Goal: Task Accomplishment & Management: Complete application form

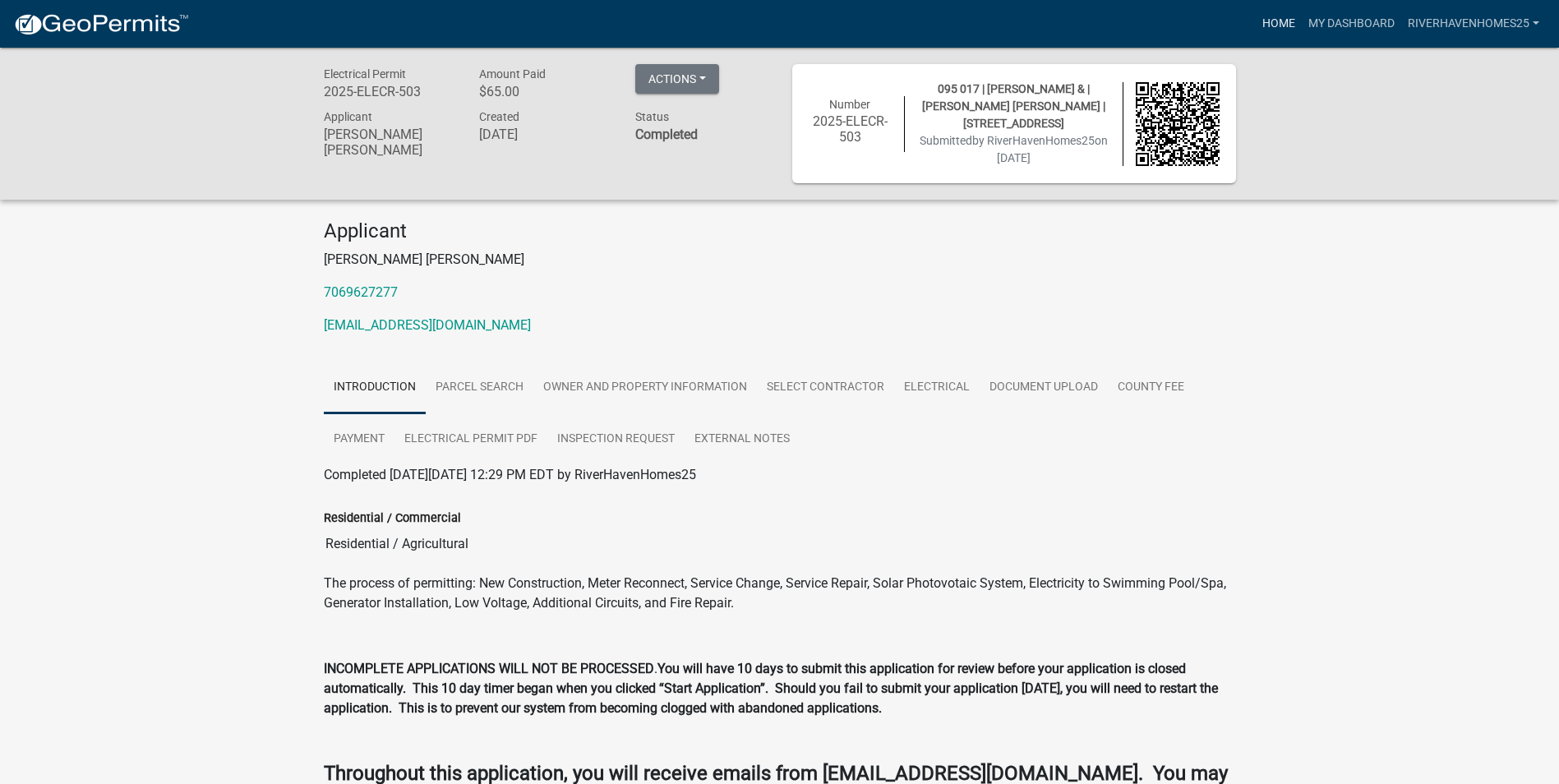
click at [1272, 22] on link "Home" at bounding box center [1278, 24] width 46 height 32
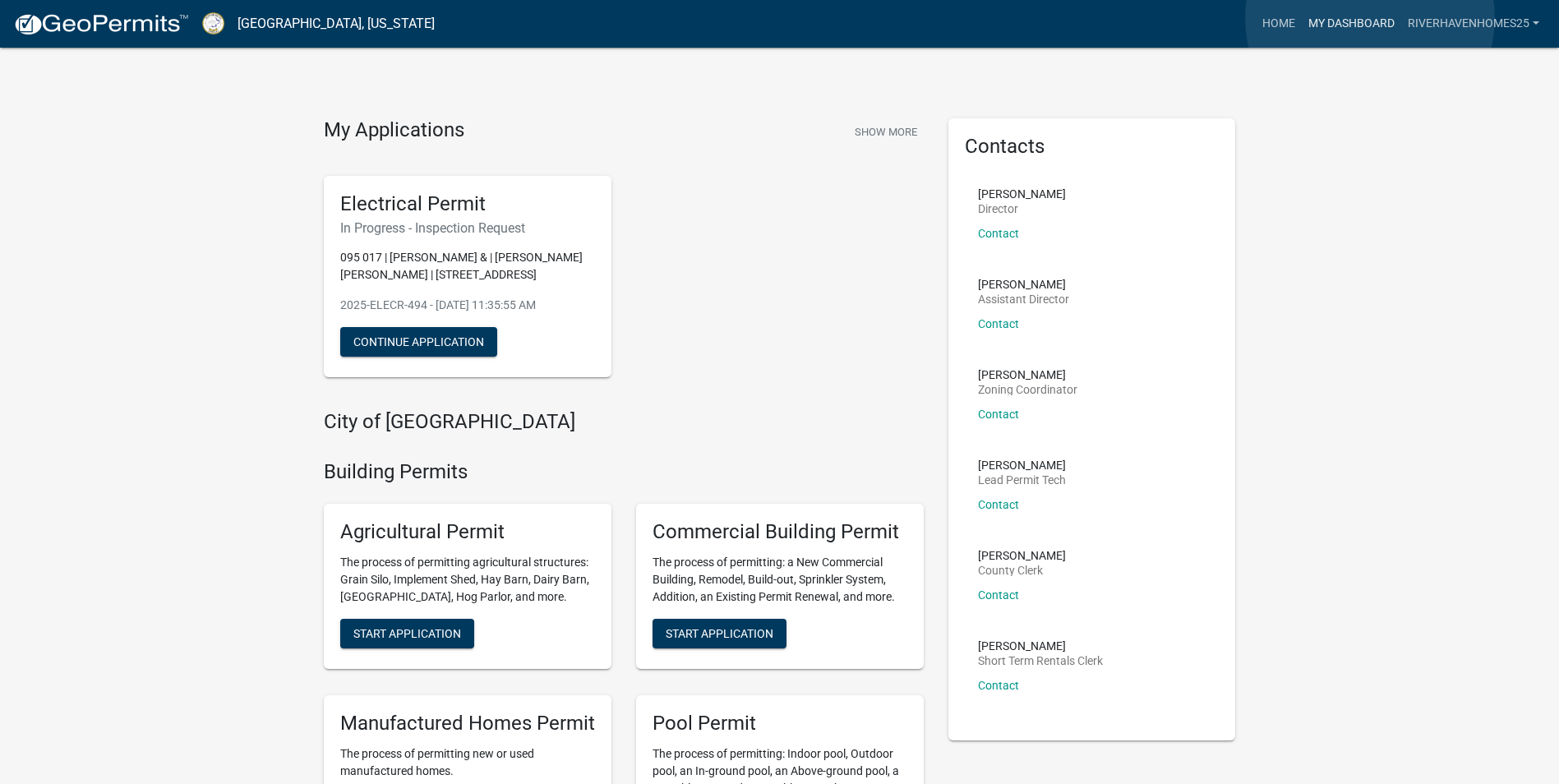
click at [1370, 18] on link "My Dashboard" at bounding box center [1351, 24] width 99 height 32
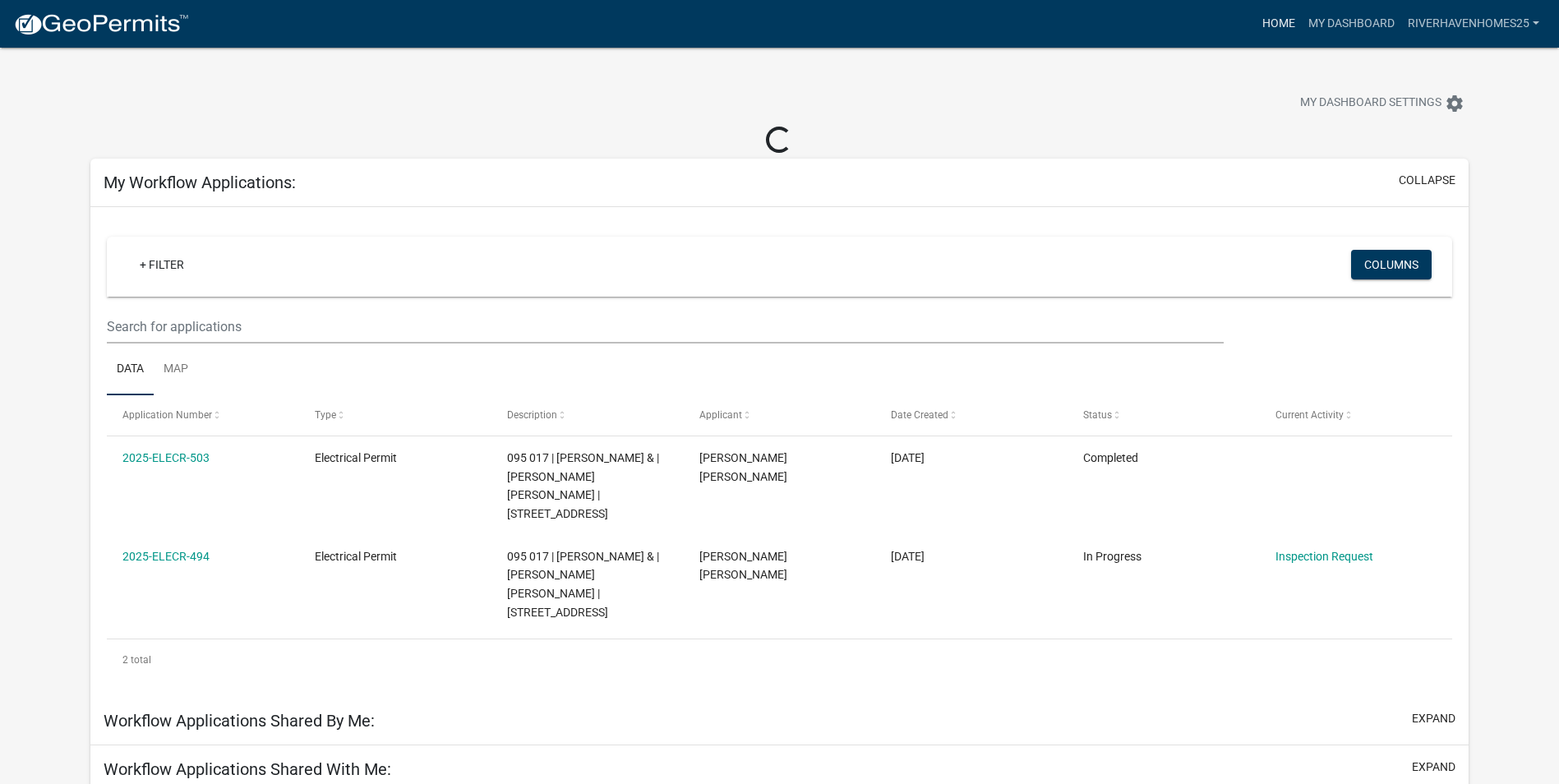
click at [1261, 20] on link "Home" at bounding box center [1278, 24] width 46 height 32
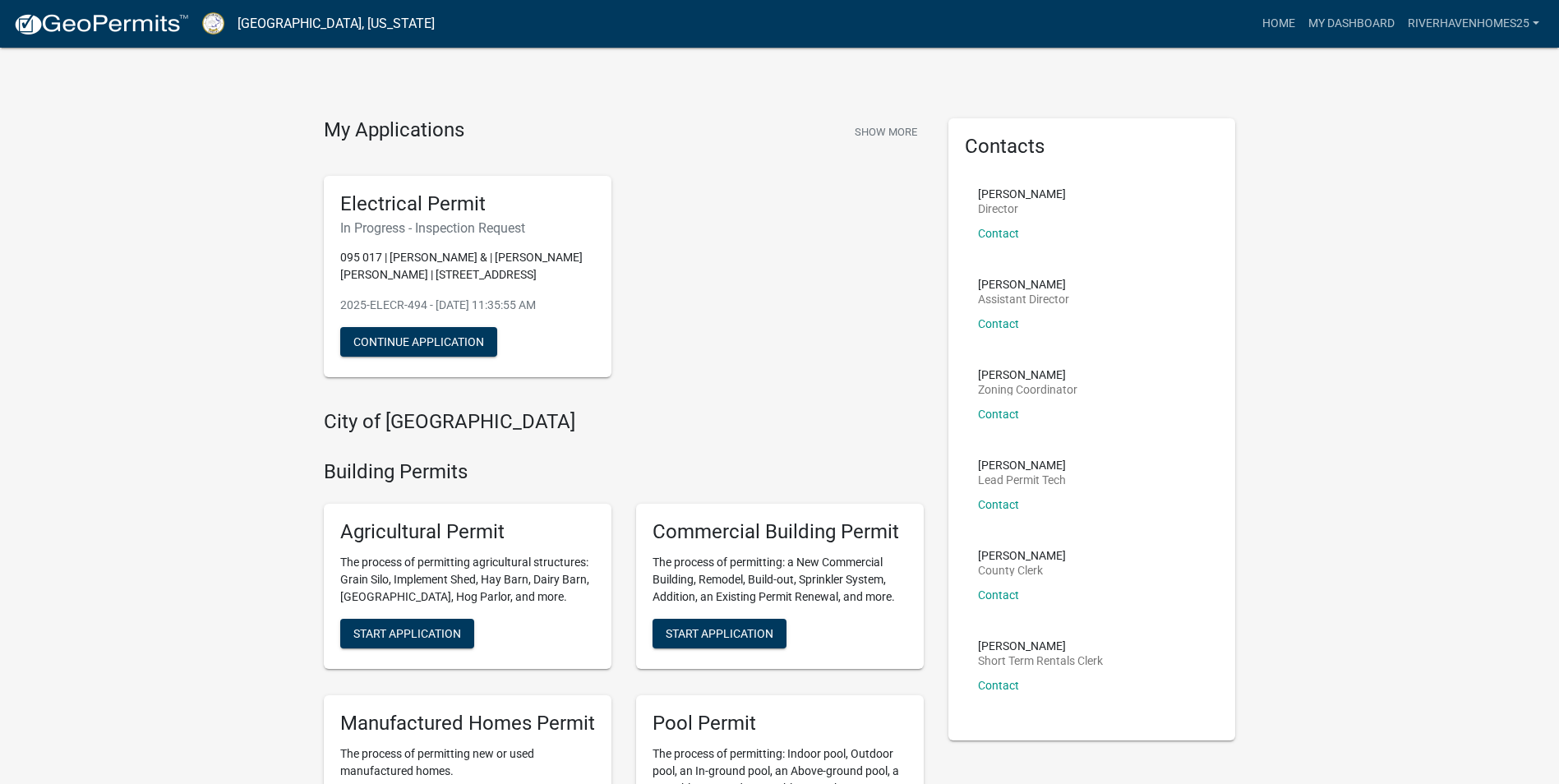
click at [447, 256] on p "095 017 | [PERSON_NAME] & | [PERSON_NAME] [PERSON_NAME] | [STREET_ADDRESS]" at bounding box center [468, 266] width 255 height 34
click at [434, 350] on button "Continue Application" at bounding box center [419, 341] width 157 height 30
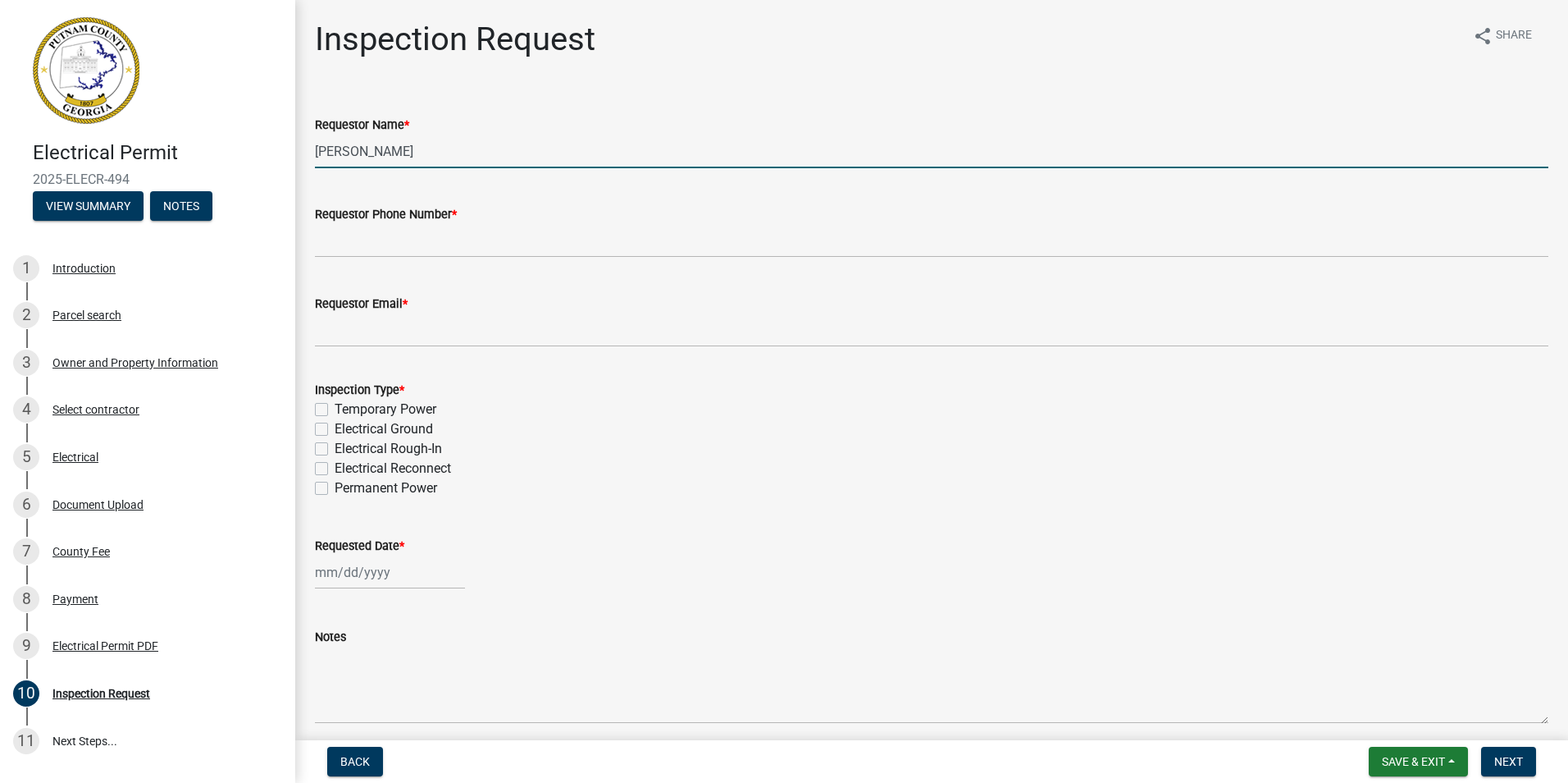
click at [397, 154] on input "[PERSON_NAME]" at bounding box center [931, 151] width 1233 height 33
